Goal: Information Seeking & Learning: Learn about a topic

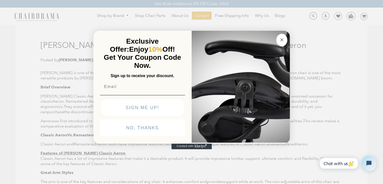
click at [282, 39] on circle "Close dialog" at bounding box center [281, 40] width 6 height 6
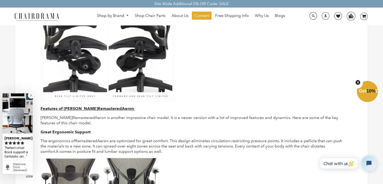
scroll to position [352, 0]
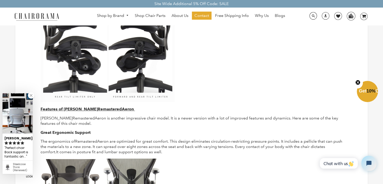
click at [31, 95] on link at bounding box center [31, 95] width 6 height 6
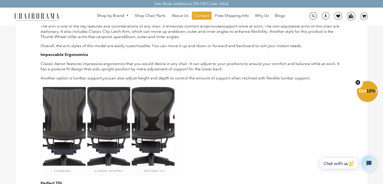
scroll to position [176, 0]
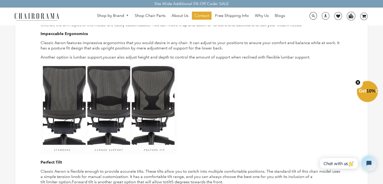
click at [84, 88] on img at bounding box center [109, 109] width 136 height 91
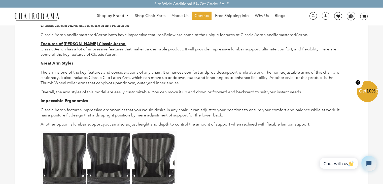
scroll to position [101, 0]
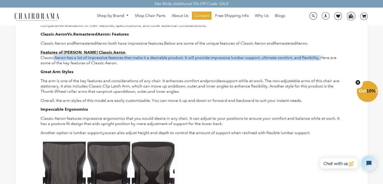
drag, startPoint x: 52, startPoint y: 57, endPoint x: 321, endPoint y: 57, distance: 268.4
click at [321, 57] on span "Classic Aeron has a lot of impressive features that make it a desirable product…" at bounding box center [189, 60] width 296 height 10
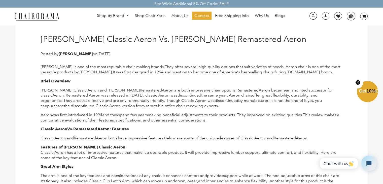
scroll to position [0, 0]
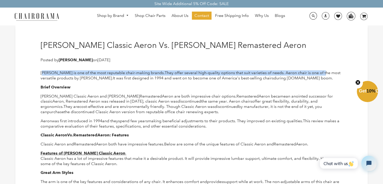
drag, startPoint x: 44, startPoint y: 72, endPoint x: 322, endPoint y: 69, distance: 278.5
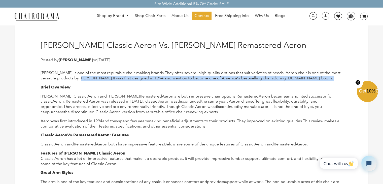
drag, startPoint x: 82, startPoint y: 77, endPoint x: 320, endPoint y: 79, distance: 238.0
click at [320, 79] on p "Herman Miller is one of the most reputable chair-making brands. They offer seve…" at bounding box center [192, 75] width 302 height 11
drag, startPoint x: 309, startPoint y: 79, endPoint x: 34, endPoint y: 79, distance: 275.0
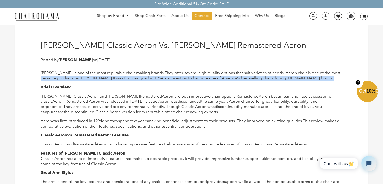
drag, startPoint x: 34, startPoint y: 79, endPoint x: 325, endPoint y: 83, distance: 290.8
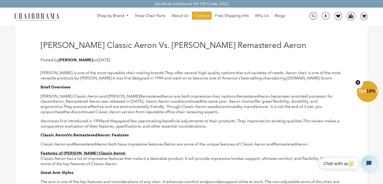
click at [356, 82] on circle "Close teaser" at bounding box center [357, 82] width 5 height 5
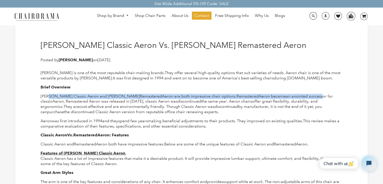
drag, startPoint x: 51, startPoint y: 96, endPoint x: 315, endPoint y: 95, distance: 263.6
click at [315, 95] on p "Herman Miller Classic Aeron and Herman Miller Remastered Aeron are both impress…" at bounding box center [192, 104] width 302 height 21
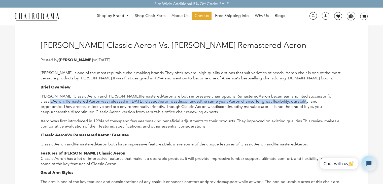
drag, startPoint x: 49, startPoint y: 102, endPoint x: 305, endPoint y: 102, distance: 255.8
click at [305, 102] on p "Herman Miller Classic Aeron and Herman Miller Remastered Aeron are both impress…" at bounding box center [192, 104] width 302 height 21
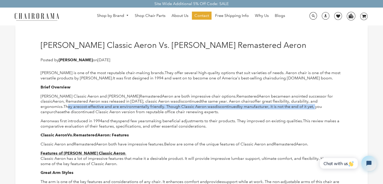
drag, startPoint x: 67, startPoint y: 108, endPoint x: 319, endPoint y: 106, distance: 251.8
click at [319, 106] on p "Herman Miller Classic Aeron and Herman Miller Remastered Aeron are both impress…" at bounding box center [192, 104] width 302 height 21
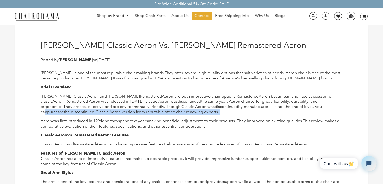
drag, startPoint x: 43, startPoint y: 112, endPoint x: 234, endPoint y: 114, distance: 190.7
click at [234, 114] on p "Herman Miller Classic Aeron and Herman Miller Remastered Aeron are both impress…" at bounding box center [192, 104] width 302 height 21
drag, startPoint x: 223, startPoint y: 112, endPoint x: 46, endPoint y: 113, distance: 177.6
click at [46, 113] on p "Herman Miller Classic Aeron and Herman Miller Remastered Aeron are both impress…" at bounding box center [192, 104] width 302 height 21
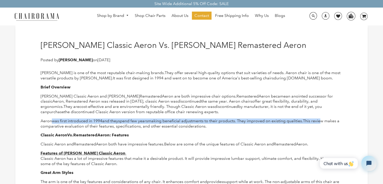
drag, startPoint x: 51, startPoint y: 118, endPoint x: 325, endPoint y: 116, distance: 274.7
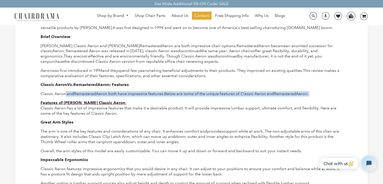
drag, startPoint x: 65, startPoint y: 92, endPoint x: 326, endPoint y: 88, distance: 261.4
drag, startPoint x: 295, startPoint y: 89, endPoint x: 43, endPoint y: 95, distance: 252.4
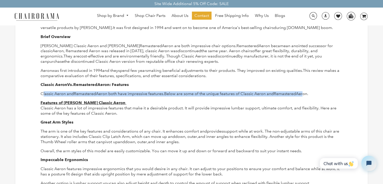
click at [43, 95] on span "Classic Aeron and" at bounding box center [57, 93] width 33 height 5
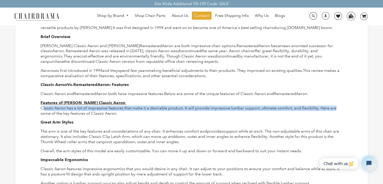
drag, startPoint x: 43, startPoint y: 108, endPoint x: 342, endPoint y: 108, distance: 298.4
click at [342, 108] on p "Classic Aeron has a lot of impressive features that make it a desirable product…" at bounding box center [192, 110] width 302 height 11
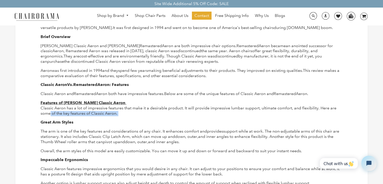
drag, startPoint x: 50, startPoint y: 111, endPoint x: 126, endPoint y: 111, distance: 76.5
click at [126, 111] on p "Classic Aeron has a lot of impressive features that make it a desirable product…" at bounding box center [192, 110] width 302 height 11
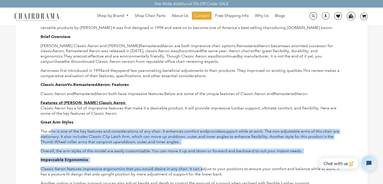
drag, startPoint x: 51, startPoint y: 131, endPoint x: 203, endPoint y: 166, distance: 156.8
click at [203, 166] on span "Classic Aeron features impressive ergonomics that you would desire in any chair…" at bounding box center [190, 171] width 299 height 10
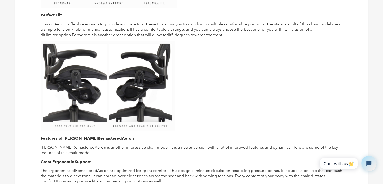
scroll to position [377, 0]
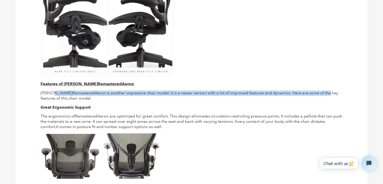
drag, startPoint x: 54, startPoint y: 92, endPoint x: 325, endPoint y: 87, distance: 270.5
click at [325, 87] on div "[PERSON_NAME] is one of the most reputable chair-making brands. They offer seve…" at bounding box center [192, 71] width 302 height 757
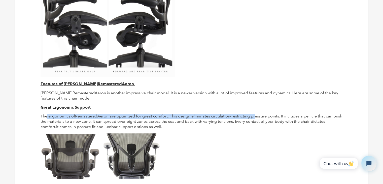
drag, startPoint x: 47, startPoint y: 116, endPoint x: 254, endPoint y: 116, distance: 207.3
click at [254, 116] on p "The ergonomics of Remastered Aeron are optimized for great comfort. This design…" at bounding box center [192, 121] width 302 height 16
click at [60, 149] on img at bounding box center [71, 156] width 60 height 45
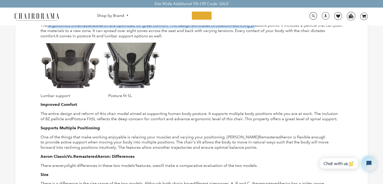
scroll to position [476, 0]
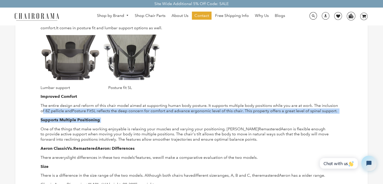
drag, startPoint x: 43, startPoint y: 109, endPoint x: 324, endPoint y: 118, distance: 280.6
drag, startPoint x: 329, startPoint y: 111, endPoint x: 63, endPoint y: 109, distance: 265.2
click at [63, 109] on p "The entire design and reform of this chair model aimed at supporting human body…" at bounding box center [192, 108] width 302 height 11
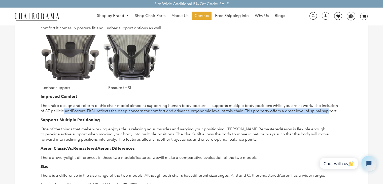
click at [63, 109] on span "The entire design and reform of this chair model aimed at supporting human body…" at bounding box center [189, 108] width 297 height 10
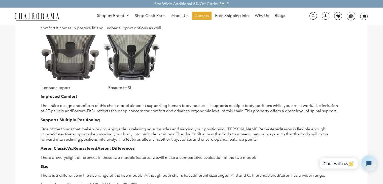
scroll to position [526, 0]
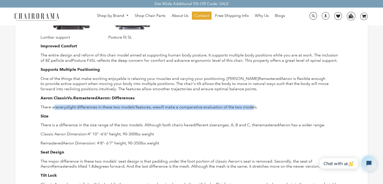
drag, startPoint x: 54, startPoint y: 106, endPoint x: 255, endPoint y: 108, distance: 200.5
click at [255, 108] on p "There are very slight differences in these two models' features, we will make a…" at bounding box center [192, 106] width 302 height 5
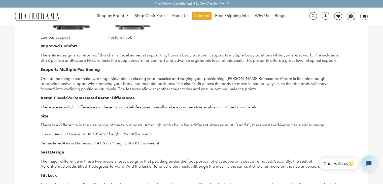
click at [152, 122] on span "There is a difference in the size range of the two models. Although both chairs…" at bounding box center [117, 124] width 152 height 5
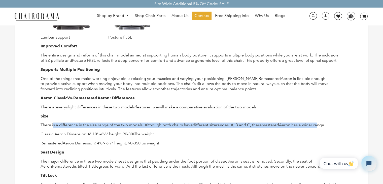
drag, startPoint x: 53, startPoint y: 126, endPoint x: 318, endPoint y: 124, distance: 265.2
click at [320, 123] on p "There is a difference in the size range of the two models. Although both chairs…" at bounding box center [192, 124] width 302 height 5
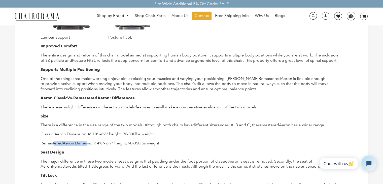
drag, startPoint x: 54, startPoint y: 136, endPoint x: 85, endPoint y: 137, distance: 31.2
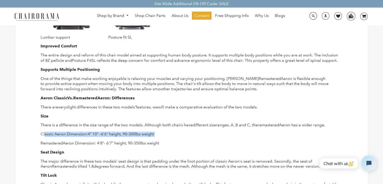
drag, startPoint x: 45, startPoint y: 133, endPoint x: 168, endPoint y: 133, distance: 122.8
click at [168, 133] on p "Classic Aeron Dimension: 4" 10" –6'6" height, 90 -300lbs weight" at bounding box center [192, 133] width 302 height 5
drag, startPoint x: 152, startPoint y: 134, endPoint x: 48, endPoint y: 134, distance: 103.6
click at [48, 134] on p "Classic Aeron Dimension: 4" 10" –6'6" height, 90 -300lbs weight" at bounding box center [192, 133] width 302 height 5
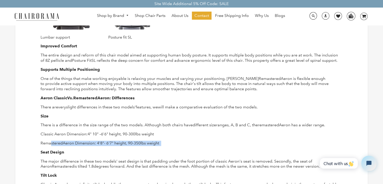
drag, startPoint x: 51, startPoint y: 140, endPoint x: 188, endPoint y: 140, distance: 136.9
click at [188, 140] on p "Remastered Aeron Dimension: 4'8"- 6'7" height, 90-350lbs weight" at bounding box center [192, 142] width 302 height 5
drag, startPoint x: 172, startPoint y: 140, endPoint x: 55, endPoint y: 137, distance: 117.0
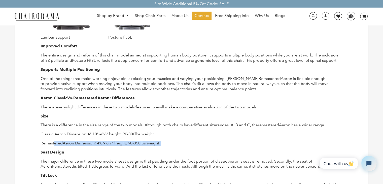
drag, startPoint x: 50, startPoint y: 140, endPoint x: 165, endPoint y: 140, distance: 115.0
click at [165, 140] on p "Remastered Aeron Dimension: 4'8"- 6'7" height, 90-350lbs weight" at bounding box center [192, 142] width 302 height 5
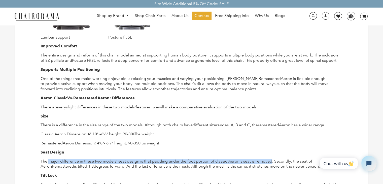
drag, startPoint x: 48, startPoint y: 162, endPoint x: 272, endPoint y: 162, distance: 223.6
click at [272, 162] on span "The major difference in these two models' seat design is that padding under the…" at bounding box center [176, 163] width 271 height 10
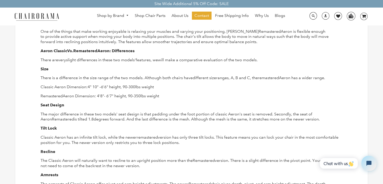
scroll to position [577, 0]
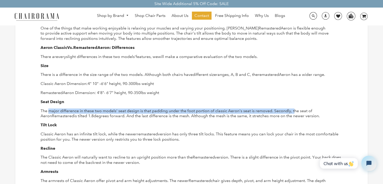
drag, startPoint x: 49, startPoint y: 110, endPoint x: 295, endPoint y: 109, distance: 246.5
click at [295, 109] on span "The major difference in these two models' seat design is that padding under the…" at bounding box center [176, 113] width 271 height 10
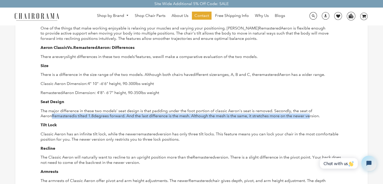
drag, startPoint x: 52, startPoint y: 115, endPoint x: 311, endPoint y: 116, distance: 258.9
click at [311, 116] on p "The major difference in these two models' seat design is that padding under the…" at bounding box center [192, 113] width 302 height 11
click at [311, 116] on span "is tilted 1.8degrees forward. And the last difference is the mesh. Although the…" at bounding box center [197, 115] width 246 height 5
drag, startPoint x: 314, startPoint y: 116, endPoint x: 50, endPoint y: 114, distance: 264.4
click at [50, 114] on p "The major difference in these two models' seat design is that padding under the…" at bounding box center [192, 113] width 302 height 11
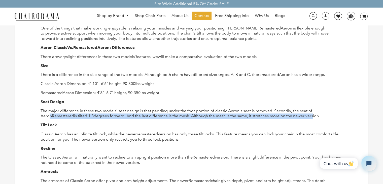
click at [50, 114] on span "The major difference in these two models' seat design is that padding under the…" at bounding box center [176, 113] width 271 height 10
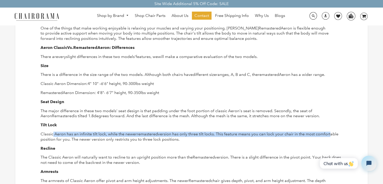
drag, startPoint x: 52, startPoint y: 134, endPoint x: 332, endPoint y: 132, distance: 279.2
click at [332, 132] on p "Classic Aeron has an infinite tilt lock, while the newer remastered version has…" at bounding box center [192, 136] width 302 height 11
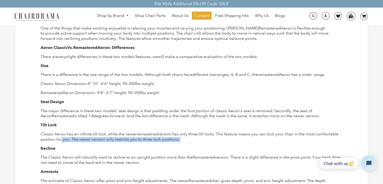
drag, startPoint x: 60, startPoint y: 140, endPoint x: 187, endPoint y: 140, distance: 127.3
click at [187, 140] on p "Classic Aeron has an infinite tilt lock, while the newer remastered version has…" at bounding box center [192, 136] width 302 height 11
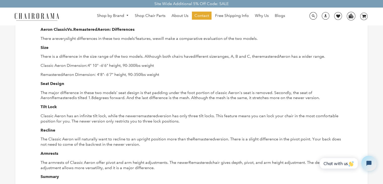
scroll to position [602, 0]
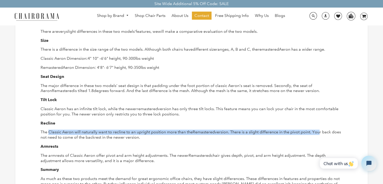
drag, startPoint x: 48, startPoint y: 132, endPoint x: 319, endPoint y: 133, distance: 270.9
click at [319, 133] on p "The Classic Aeron will naturally want to recline to an upright position more th…" at bounding box center [192, 134] width 302 height 11
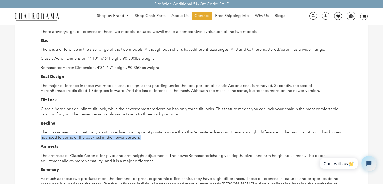
drag, startPoint x: 49, startPoint y: 136, endPoint x: 172, endPoint y: 138, distance: 122.8
click at [172, 138] on p "The Classic Aeron will naturally want to recline to an upright position more th…" at bounding box center [192, 134] width 302 height 11
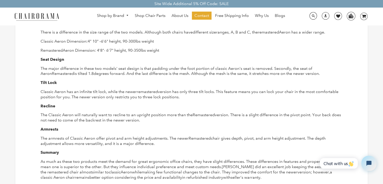
scroll to position [627, 0]
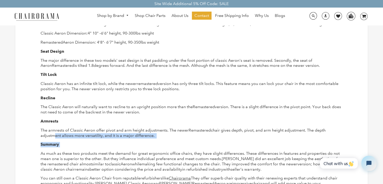
drag, startPoint x: 51, startPoint y: 135, endPoint x: 164, endPoint y: 138, distance: 113.0
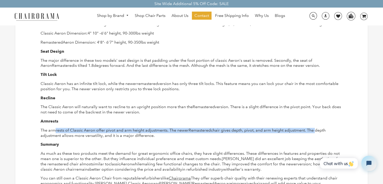
drag, startPoint x: 54, startPoint y: 131, endPoint x: 316, endPoint y: 126, distance: 262.2
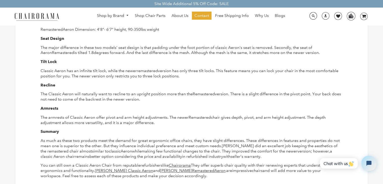
scroll to position [652, 0]
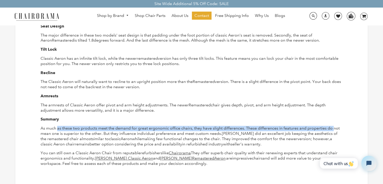
drag, startPoint x: 58, startPoint y: 128, endPoint x: 334, endPoint y: 125, distance: 276.2
click at [334, 126] on span "As much as these two products meet the demand for great ergonomic office chairs…" at bounding box center [190, 131] width 299 height 10
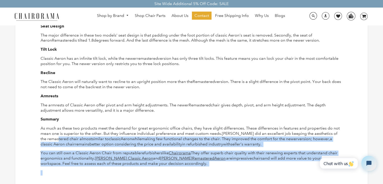
drag, startPoint x: 51, startPoint y: 136, endPoint x: 289, endPoint y: 168, distance: 240.4
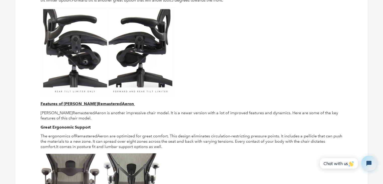
scroll to position [426, 0]
